Goal: Entertainment & Leisure: Consume media (video, audio)

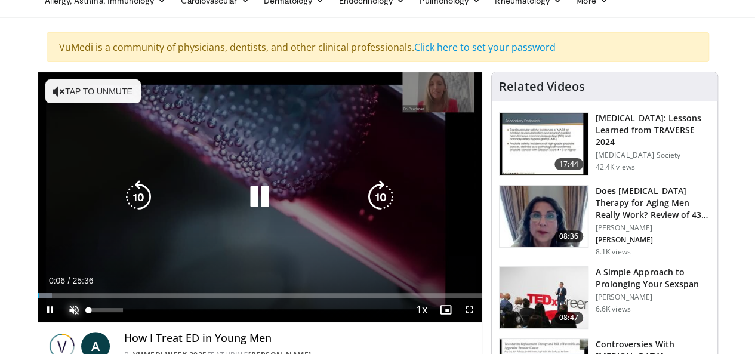
click at [62, 322] on span "Video Player" at bounding box center [74, 310] width 24 height 24
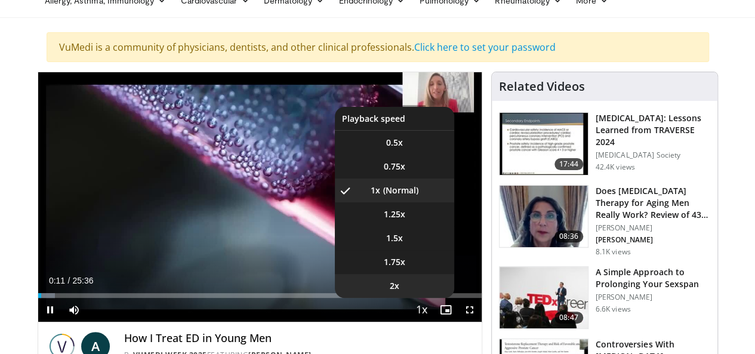
click at [409, 298] on li "2x" at bounding box center [394, 286] width 119 height 24
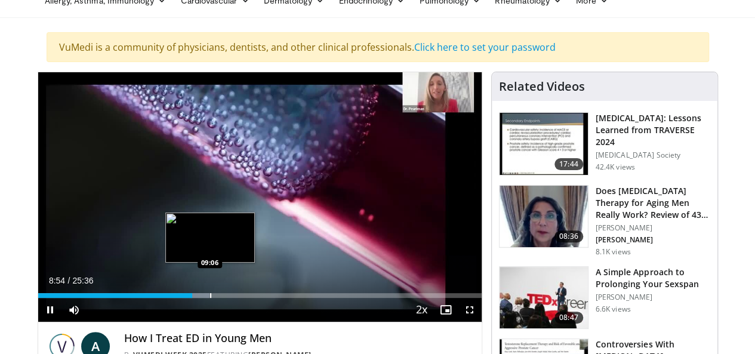
click at [210, 298] on div "Progress Bar" at bounding box center [210, 295] width 1 height 5
click at [218, 298] on div "Progress Bar" at bounding box center [218, 295] width 1 height 5
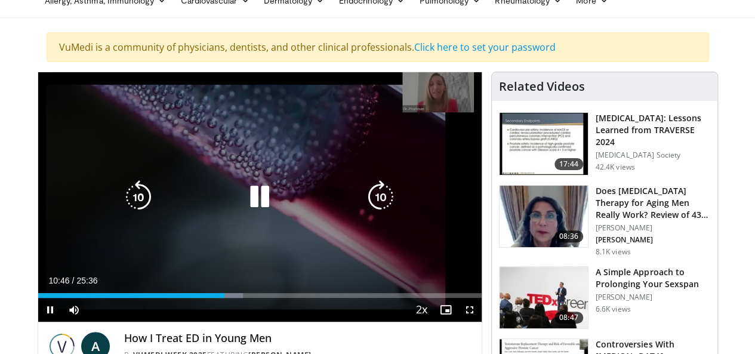
click at [379, 202] on icon "Video Player" at bounding box center [380, 196] width 33 height 33
click at [379, 202] on div "10 seconds Tap to unmute" at bounding box center [260, 197] width 444 height 250
click at [243, 205] on icon "Video Player" at bounding box center [259, 196] width 33 height 33
click at [371, 208] on icon "Video Player" at bounding box center [380, 196] width 33 height 33
click at [380, 207] on icon "Video Player" at bounding box center [380, 196] width 33 height 33
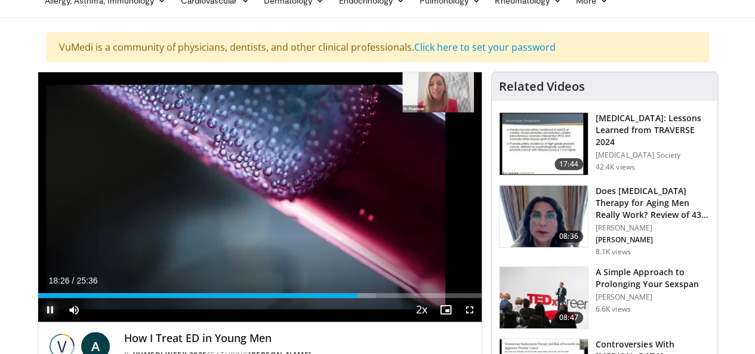
click at [38, 322] on span "Video Player" at bounding box center [50, 310] width 24 height 24
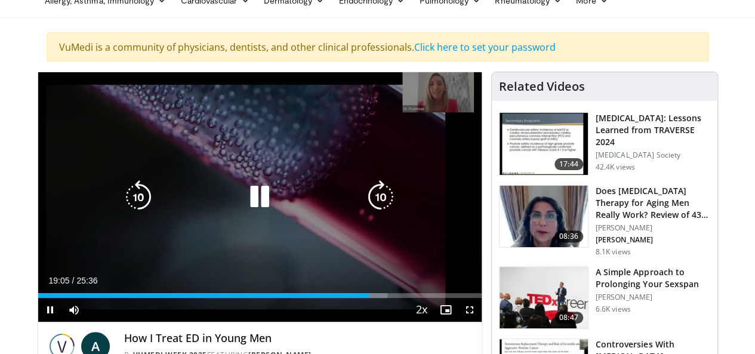
click at [387, 207] on icon "Video Player" at bounding box center [380, 196] width 33 height 33
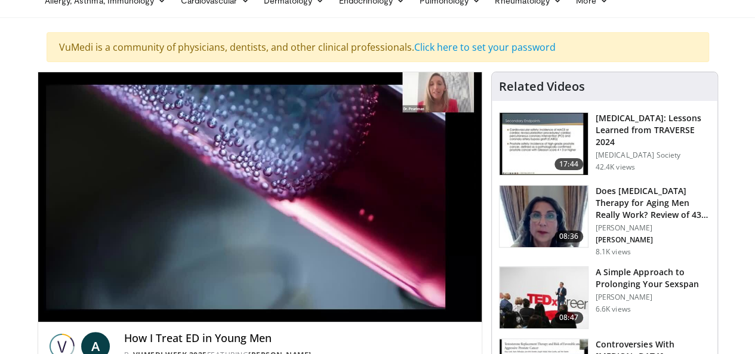
click at [376, 204] on div "10 seconds Tap to unmute" at bounding box center [260, 197] width 444 height 250
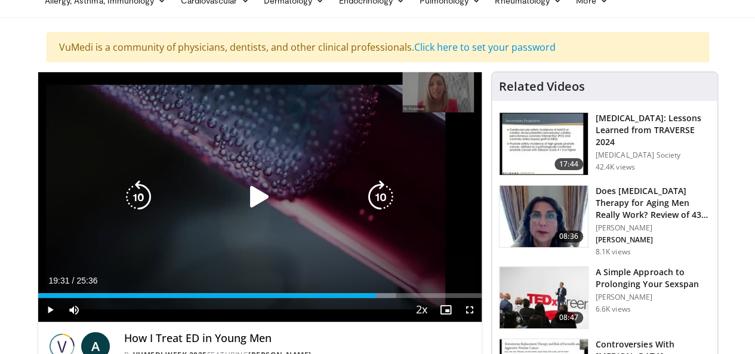
click at [381, 202] on icon "Video Player" at bounding box center [380, 196] width 33 height 33
click at [381, 210] on icon "Video Player" at bounding box center [380, 196] width 33 height 33
click at [254, 202] on icon "Video Player" at bounding box center [259, 196] width 33 height 33
